Goal: Navigation & Orientation: Find specific page/section

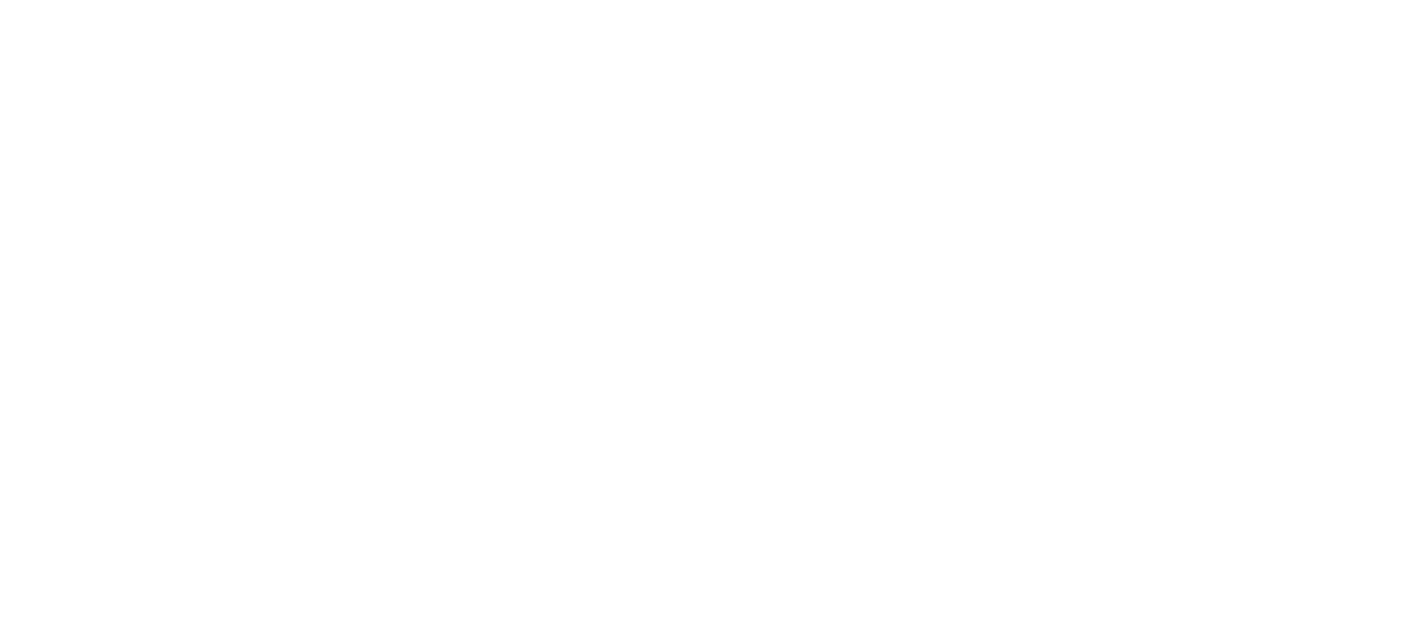
click at [3, 7] on html at bounding box center [709, 3] width 1419 height 7
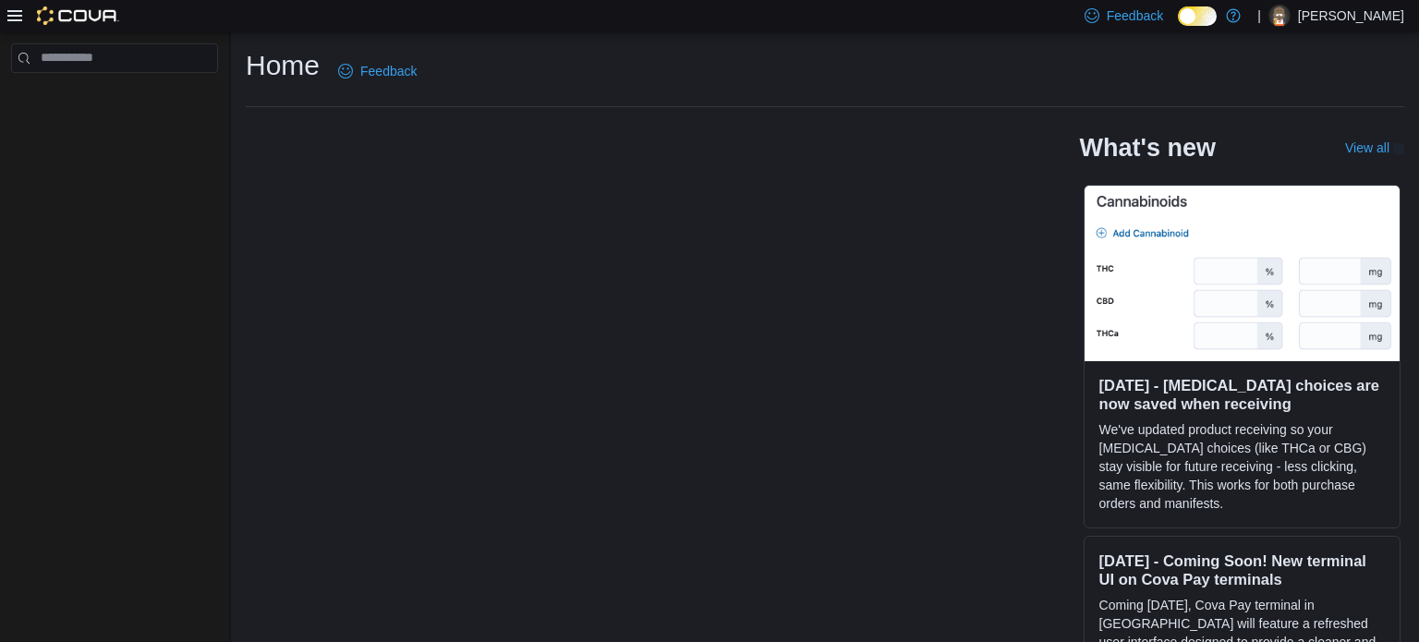
click at [9, 17] on icon at bounding box center [14, 15] width 15 height 11
